Goal: Entertainment & Leisure: Browse casually

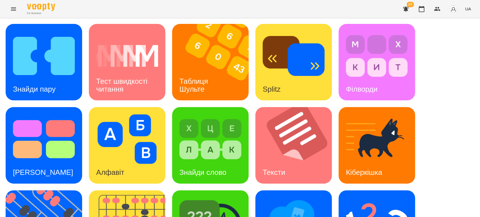
click at [436, 55] on div "Знайди пару Тест швидкості читання Таблиця [PERSON_NAME] Splitz Філворди Тест С…" at bounding box center [240, 187] width 469 height 326
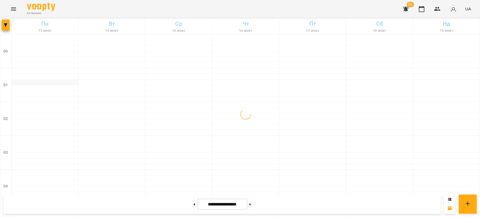
click at [77, 82] on div at bounding box center [45, 83] width 67 height 6
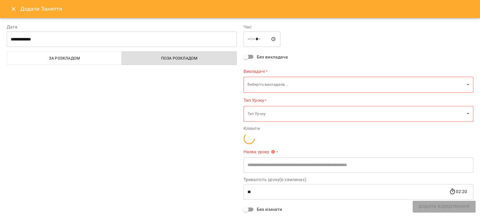
type input "**********"
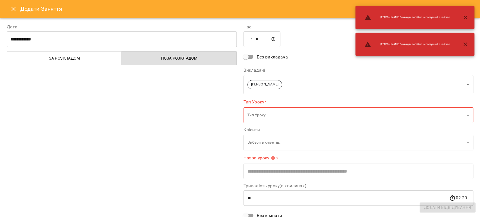
click at [12, 10] on icon "Close" at bounding box center [14, 9] width 4 height 4
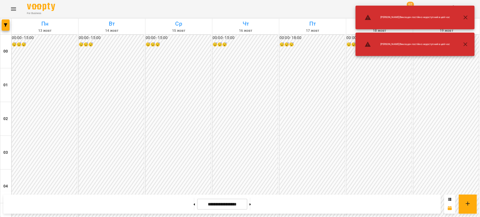
click at [10, 8] on icon "Menu" at bounding box center [13, 9] width 7 height 7
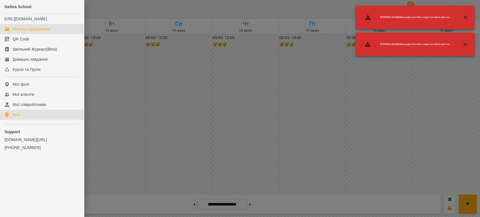
click at [32, 120] on link "Ігри" at bounding box center [42, 115] width 84 height 10
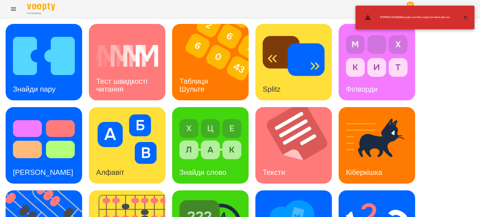
click at [466, 17] on icon "button" at bounding box center [466, 17] width 4 height 4
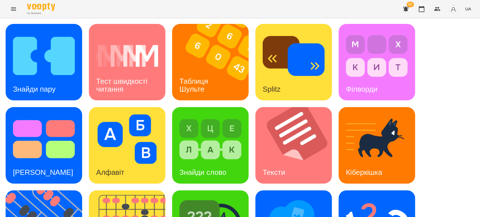
click at [42, 21] on div "Знайди пару Тест швидкості читання Таблиця [PERSON_NAME] Splitz Філворди Тест С…" at bounding box center [240, 187] width 480 height 338
click at [215, 84] on div "Таблиця Шульте" at bounding box center [194, 85] width 45 height 30
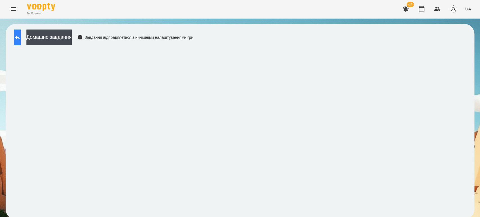
click at [20, 36] on icon at bounding box center [17, 37] width 7 height 7
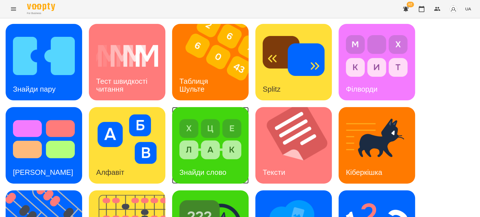
click at [216, 157] on img at bounding box center [211, 140] width 62 height 50
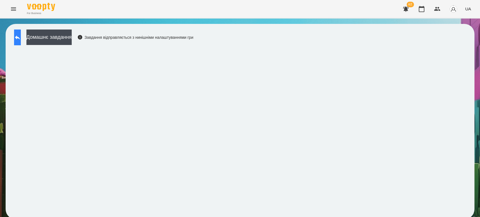
click at [14, 38] on button at bounding box center [17, 38] width 7 height 16
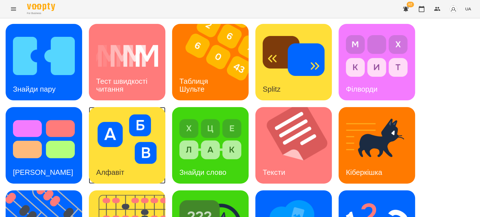
click at [128, 176] on div "Алфавіт" at bounding box center [110, 173] width 43 height 22
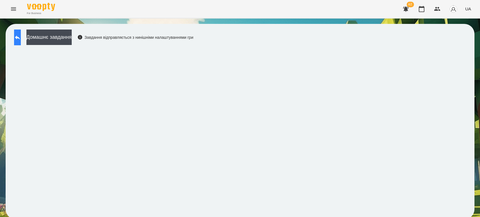
click at [21, 42] on button at bounding box center [17, 38] width 7 height 16
